Goal: Navigation & Orientation: Understand site structure

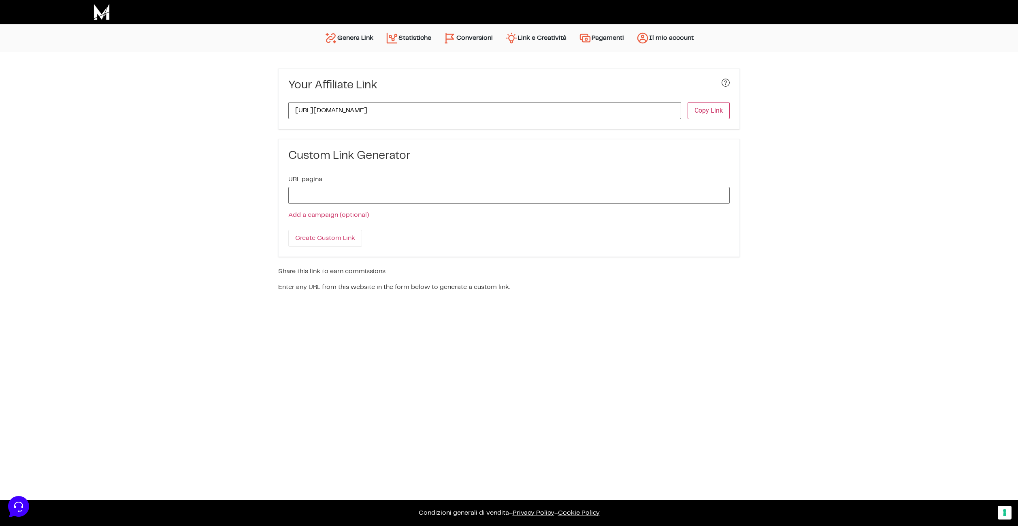
click at [488, 44] on link "Conversioni" at bounding box center [468, 37] width 62 height 19
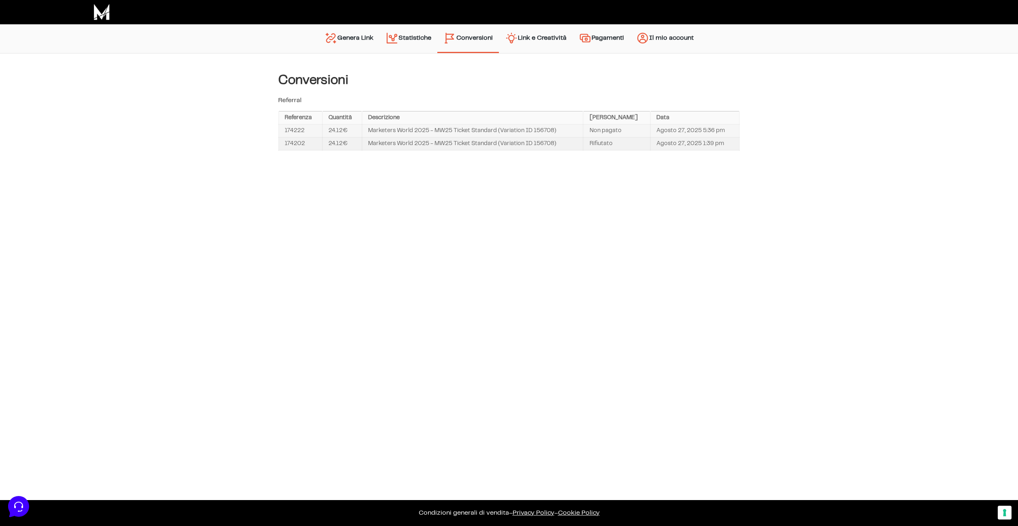
click at [708, 141] on td "Agosto 27, 2025 1:39 pm" at bounding box center [694, 143] width 89 height 13
click at [708, 130] on td "Agosto 27, 2025 5:36 pm" at bounding box center [694, 130] width 89 height 13
click at [352, 143] on td "24.12€" at bounding box center [342, 143] width 40 height 13
click at [352, 130] on td "24.12€" at bounding box center [342, 130] width 40 height 13
click at [405, 41] on link "Statistiche" at bounding box center [408, 38] width 58 height 21
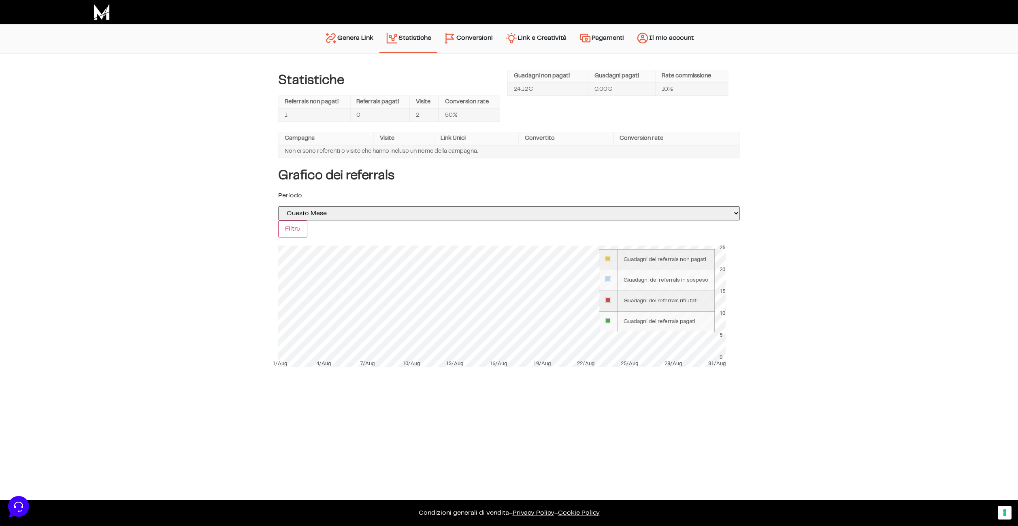
click at [556, 39] on link "Link e Creatività" at bounding box center [536, 38] width 74 height 21
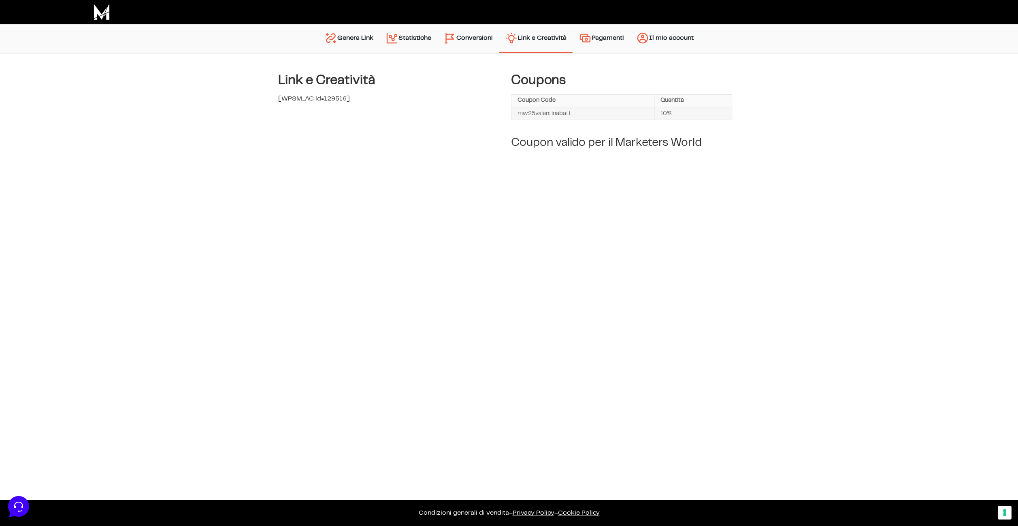
click at [612, 39] on link "Pagamenti" at bounding box center [602, 38] width 58 height 21
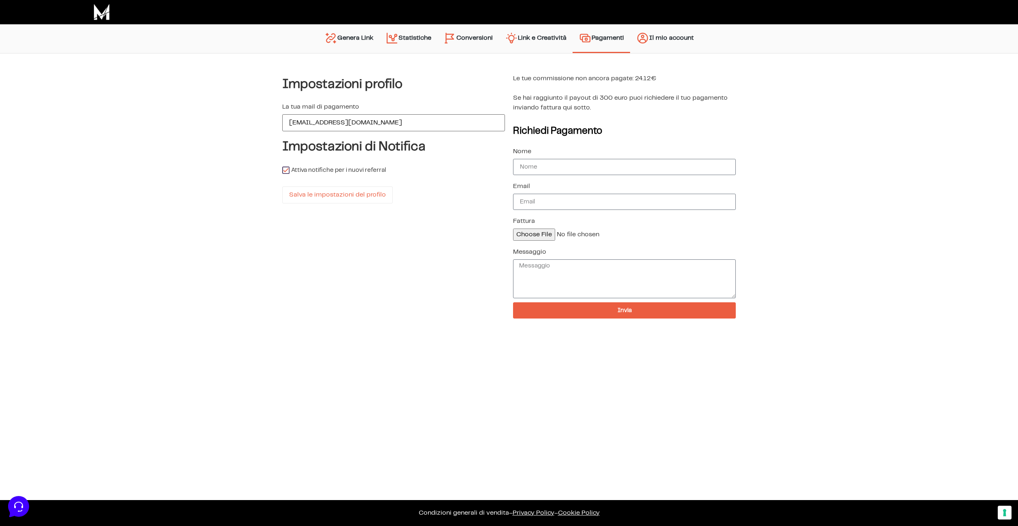
click at [649, 40] on img "Menu principale" at bounding box center [642, 38] width 13 height 13
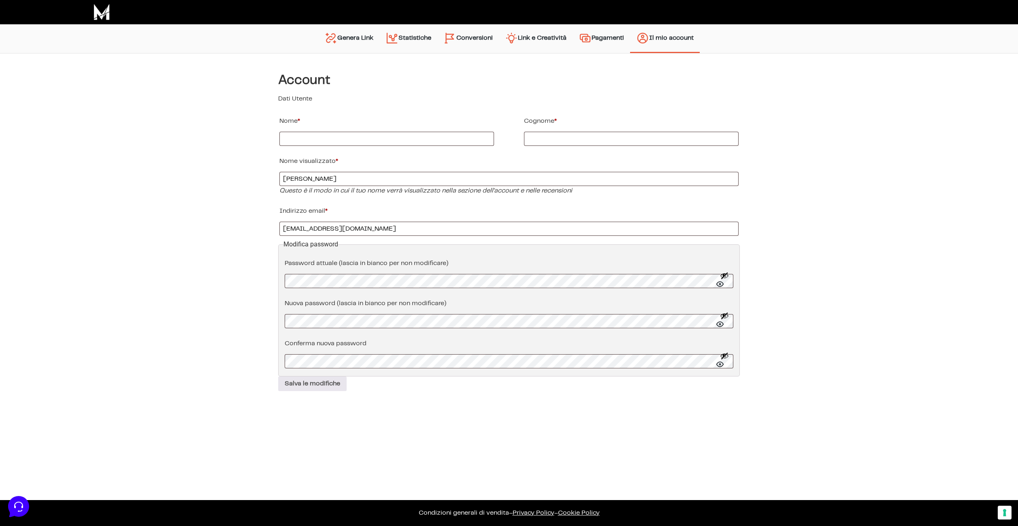
click at [388, 36] on img "Menu principale" at bounding box center [392, 38] width 13 height 13
